Goal: Task Accomplishment & Management: Use online tool/utility

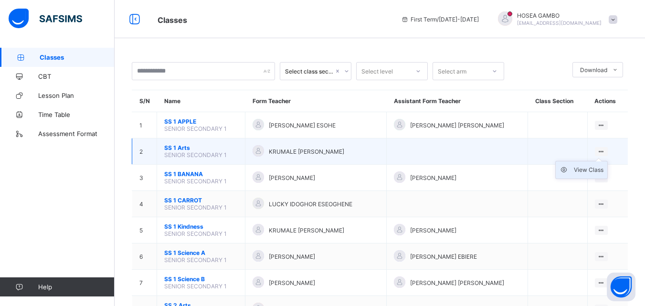
click at [597, 169] on div "View Class" at bounding box center [589, 170] width 30 height 10
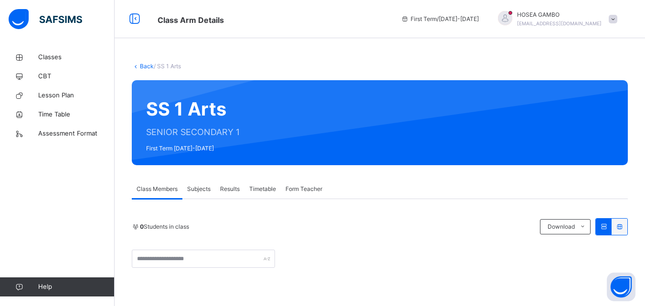
click at [206, 190] on span "Subjects" at bounding box center [198, 189] width 23 height 9
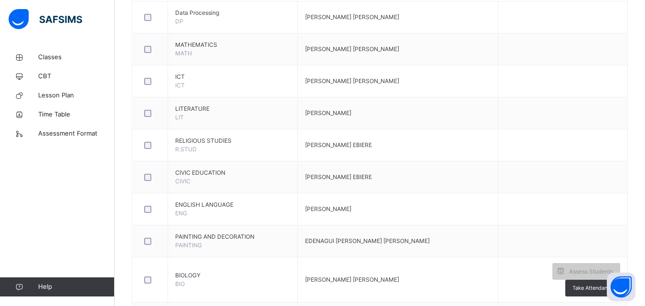
scroll to position [344, 0]
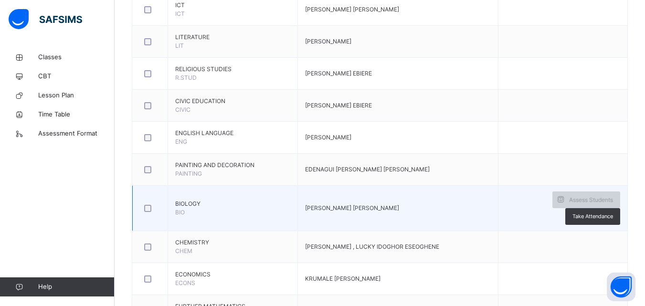
click at [569, 198] on span "Assess Students" at bounding box center [591, 200] width 44 height 9
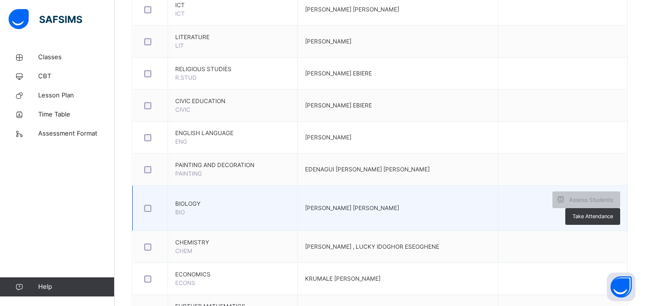
click at [264, 201] on span "BIOLOGY" at bounding box center [232, 204] width 115 height 9
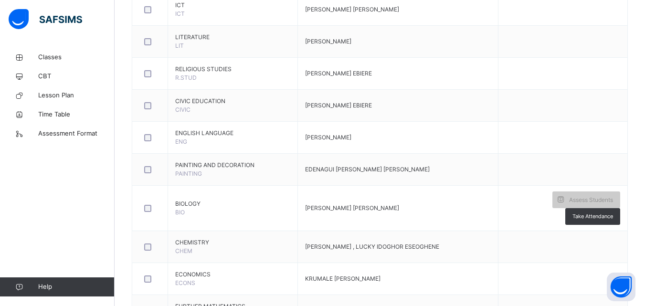
click at [78, 184] on div "Classes CBT Lesson Plan Time Table Assessment Format Help" at bounding box center [57, 172] width 115 height 268
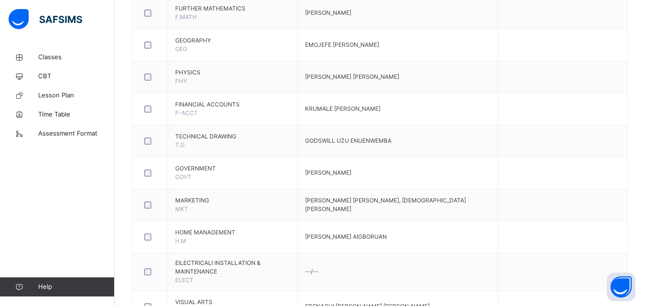
scroll to position [663, 0]
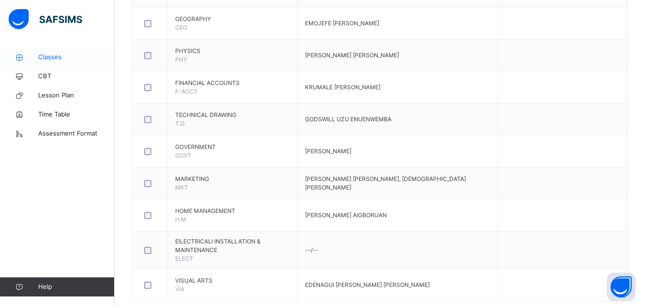
click at [50, 51] on link "Classes" at bounding box center [57, 57] width 115 height 19
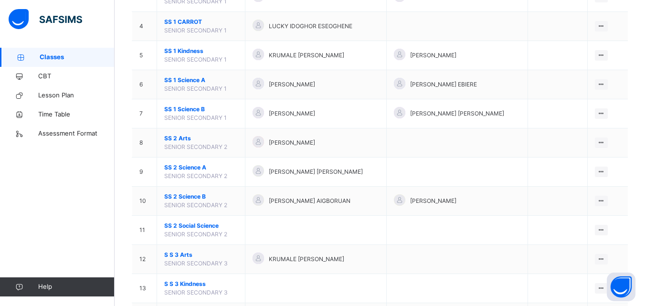
scroll to position [191, 0]
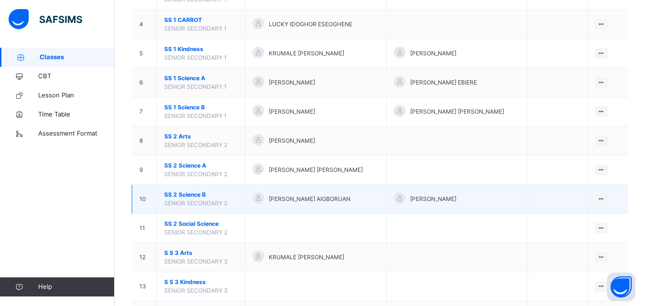
click at [284, 197] on span "[PERSON_NAME] AIGBORUAN" at bounding box center [310, 199] width 82 height 9
click at [605, 199] on icon at bounding box center [601, 198] width 8 height 7
click at [595, 215] on div "View Class" at bounding box center [589, 218] width 30 height 10
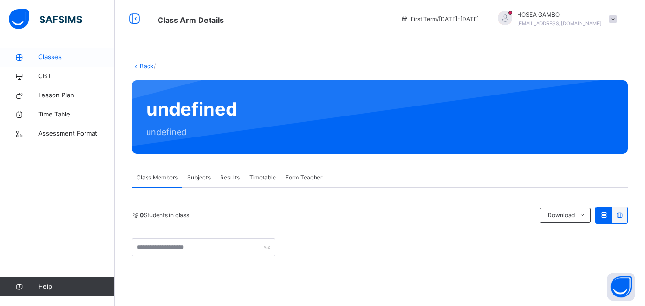
click at [45, 59] on span "Classes" at bounding box center [76, 58] width 76 height 10
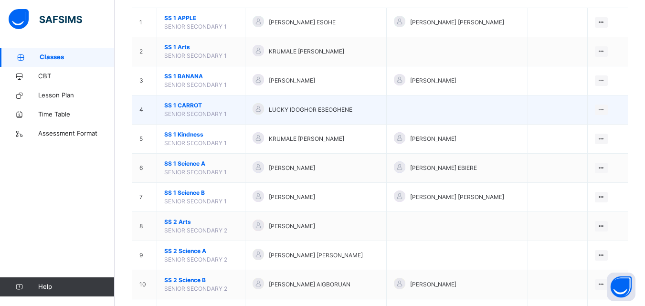
scroll to position [191, 0]
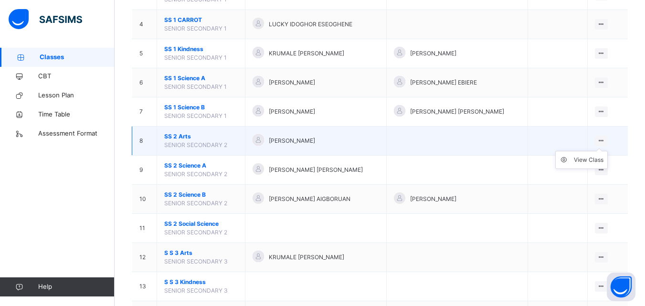
click at [605, 140] on icon at bounding box center [601, 140] width 8 height 7
click at [600, 157] on div "View Class" at bounding box center [589, 160] width 30 height 10
